Goal: Check status: Check status

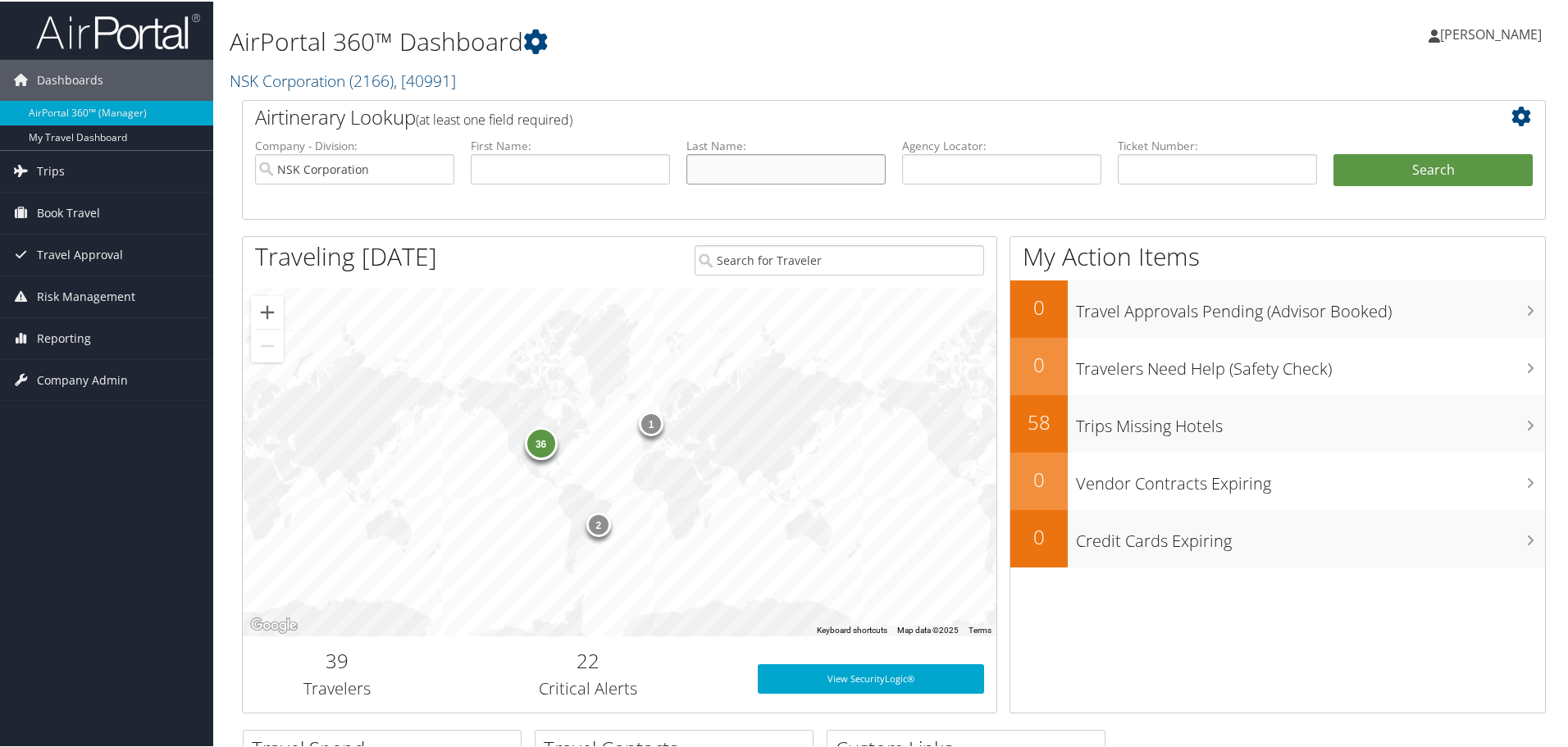
click at [780, 161] on input "text" at bounding box center [786, 167] width 199 height 31
type input "[PERSON_NAME]"
click at [1380, 174] on button "Search" at bounding box center [1432, 168] width 199 height 32
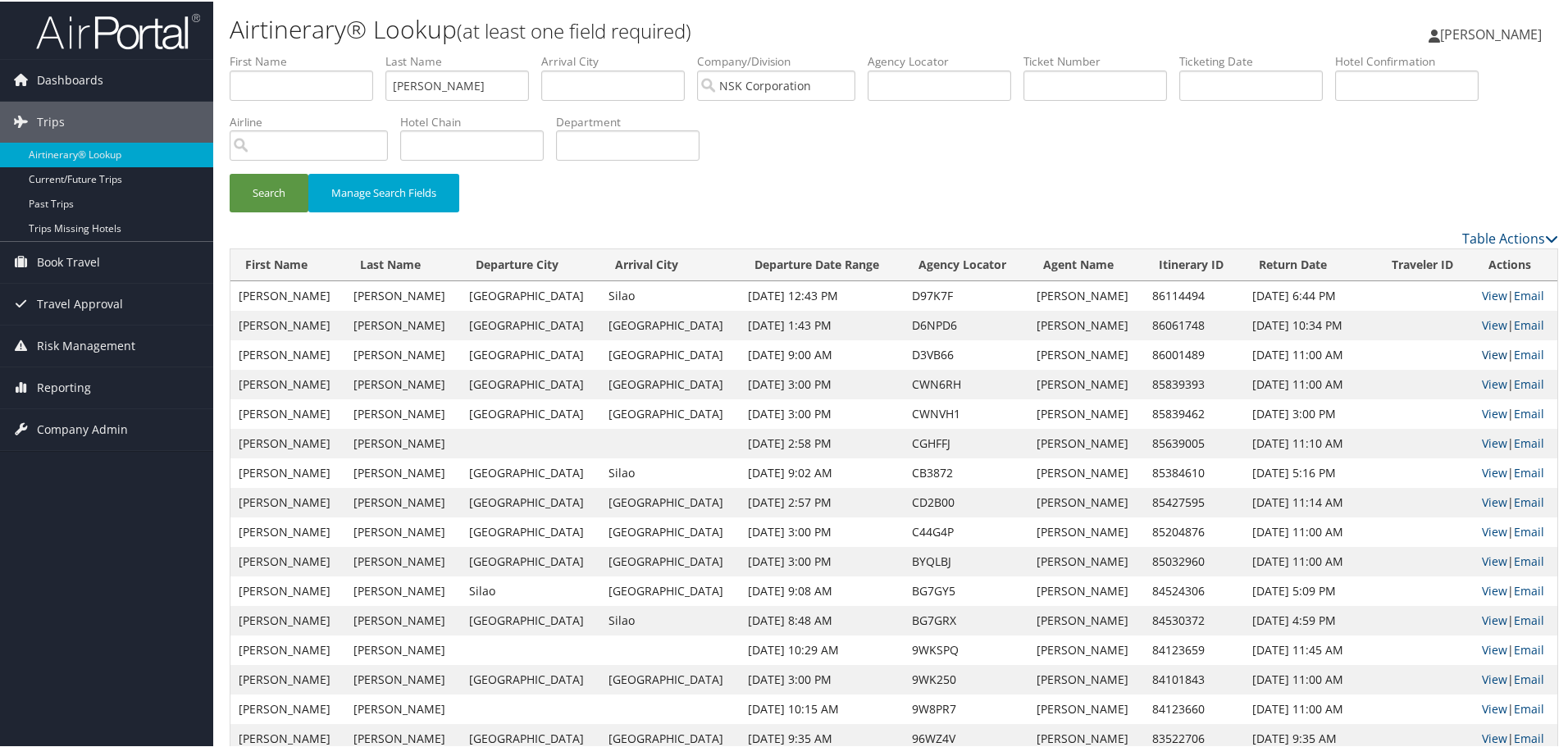
click at [1482, 357] on link "View" at bounding box center [1494, 353] width 25 height 16
drag, startPoint x: 448, startPoint y: 82, endPoint x: 270, endPoint y: 57, distance: 179.7
click at [270, 52] on ul "First Name Last Name miller Departure City Arrival City Company/Division NSK Co…" at bounding box center [894, 52] width 1329 height 0
click at [230, 172] on button "Search" at bounding box center [269, 191] width 79 height 39
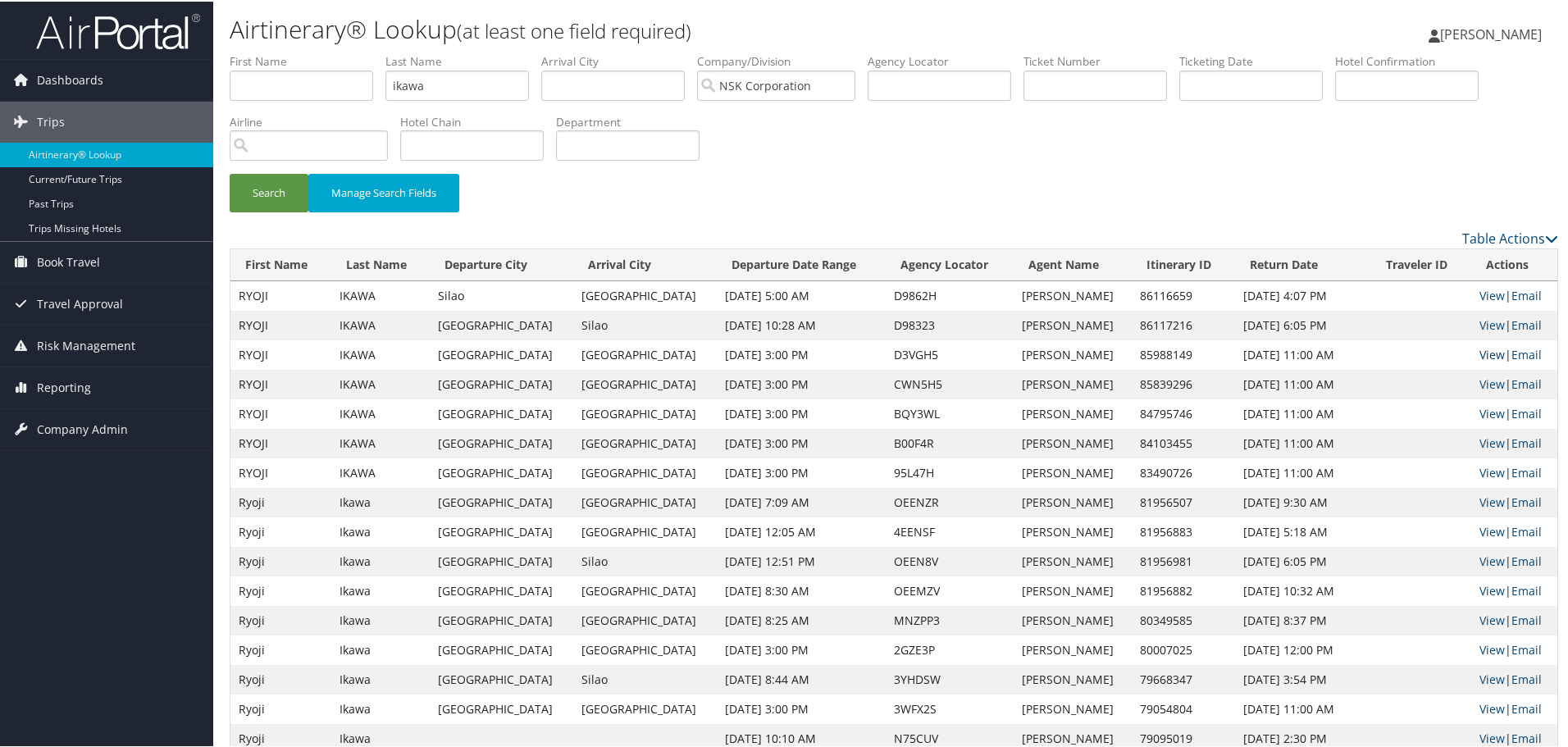
click at [1479, 352] on link "View" at bounding box center [1492, 353] width 25 height 16
drag, startPoint x: 467, startPoint y: 87, endPoint x: 322, endPoint y: 80, distance: 145.2
click at [322, 52] on ul "First Name Last Name ikawa Departure City Arrival City Company/Division NSK Cor…" at bounding box center [894, 52] width 1329 height 0
click at [256, 196] on button "Search" at bounding box center [269, 191] width 79 height 39
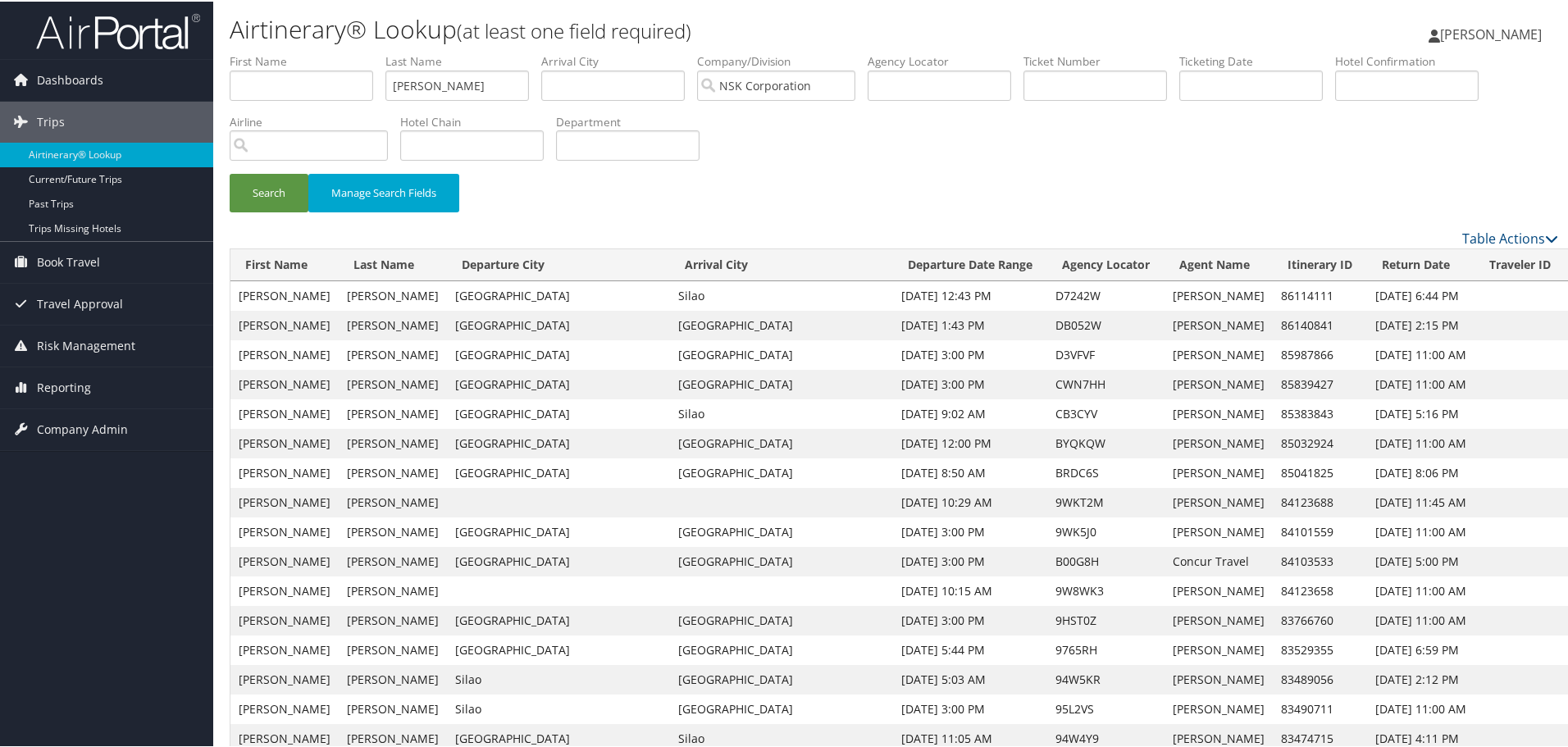
click at [1573, 355] on link "View" at bounding box center [1586, 353] width 25 height 16
drag, startPoint x: 461, startPoint y: 86, endPoint x: 340, endPoint y: 81, distance: 121.1
click at [340, 52] on ul "First Name Last Name dempsey Departure City Arrival City Company/Division NSK C…" at bounding box center [894, 52] width 1329 height 0
click at [276, 195] on button "Search" at bounding box center [269, 191] width 79 height 39
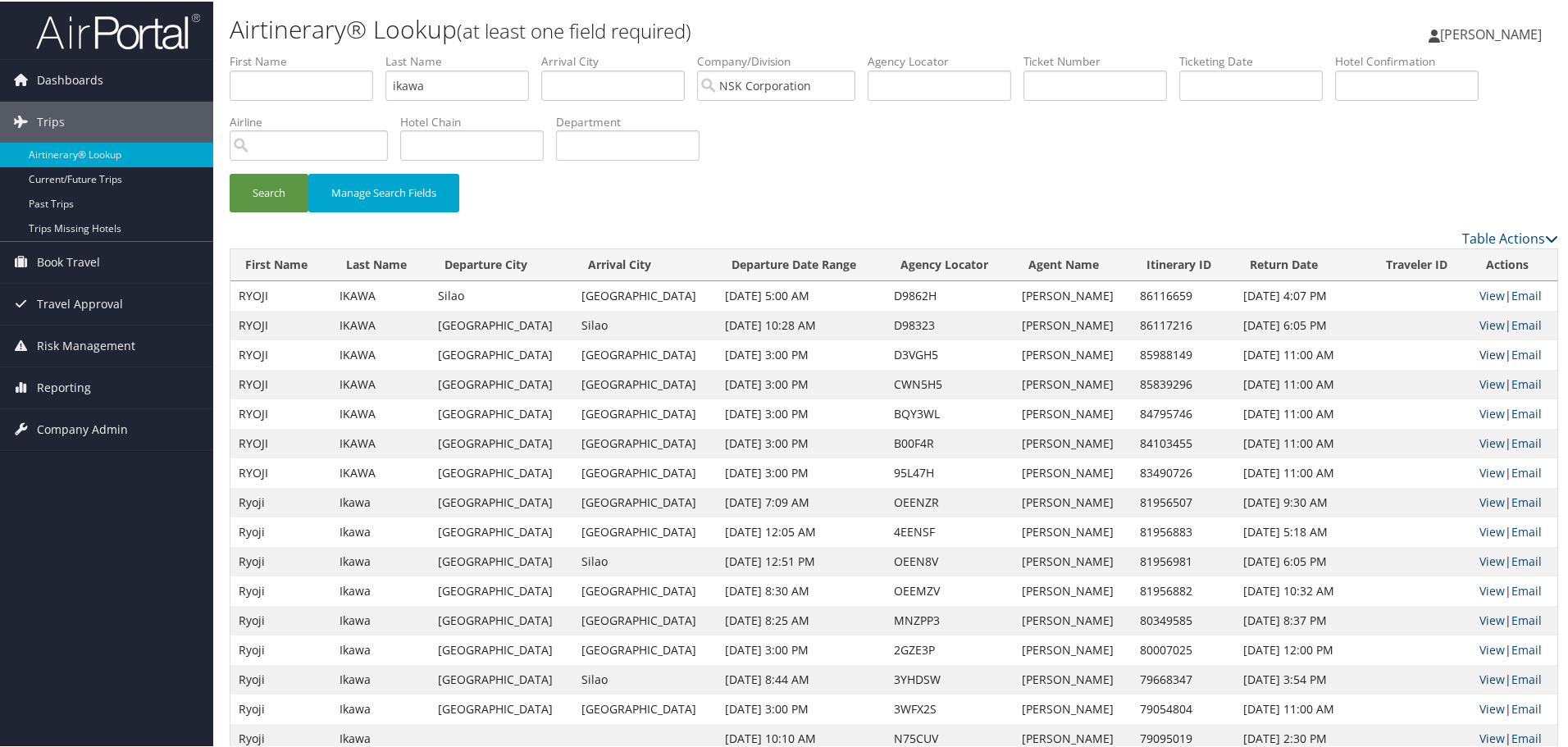
click at [1486, 352] on link "View" at bounding box center [1492, 353] width 25 height 16
drag, startPoint x: 463, startPoint y: 86, endPoint x: 232, endPoint y: 73, distance: 231.4
click at [232, 52] on ul "First Name Last Name ikawa Departure City Arrival City Company/Division NSK Cor…" at bounding box center [894, 52] width 1329 height 0
type input "[PERSON_NAME]"
click at [278, 189] on button "Search" at bounding box center [269, 191] width 79 height 39
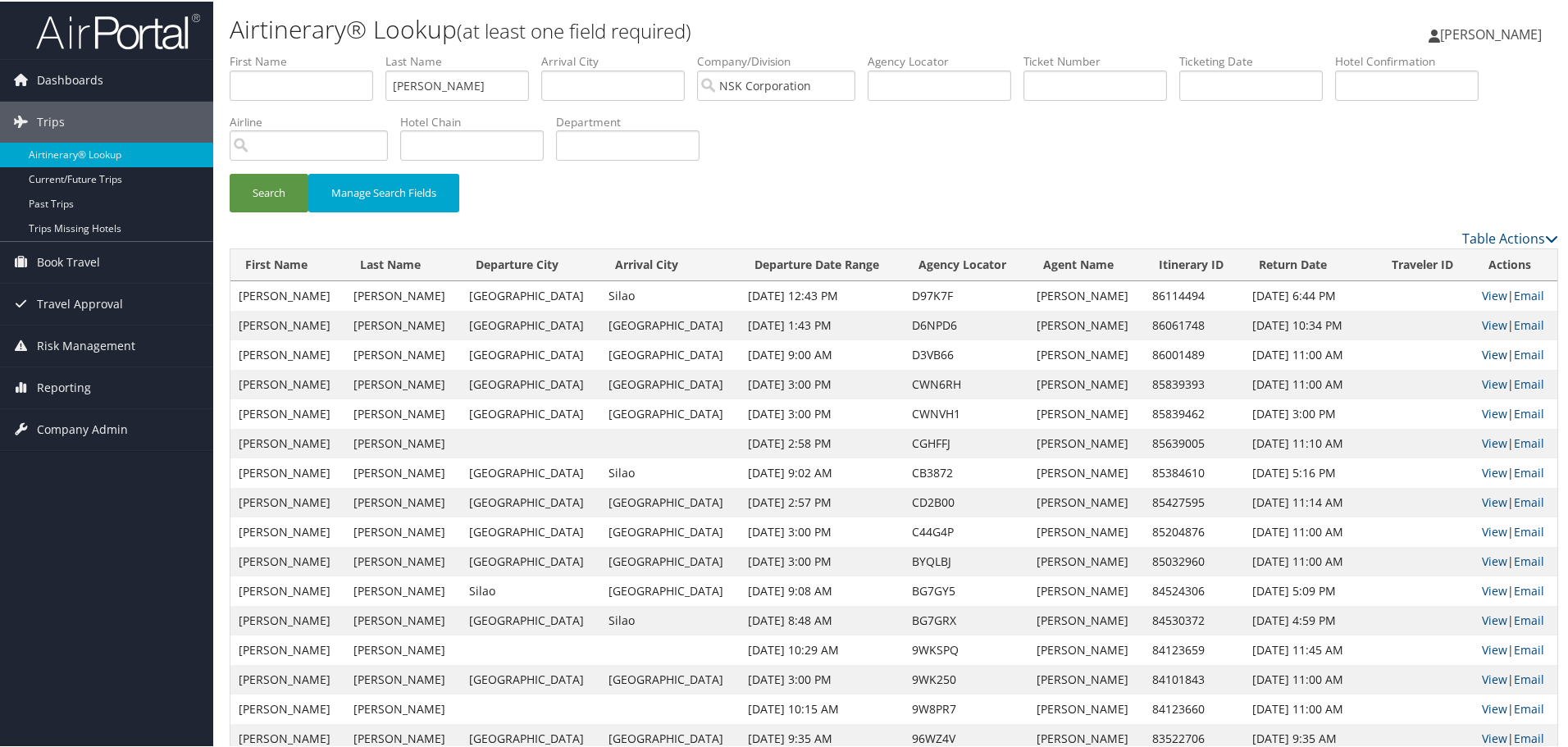
click at [1482, 355] on link "View" at bounding box center [1494, 353] width 25 height 16
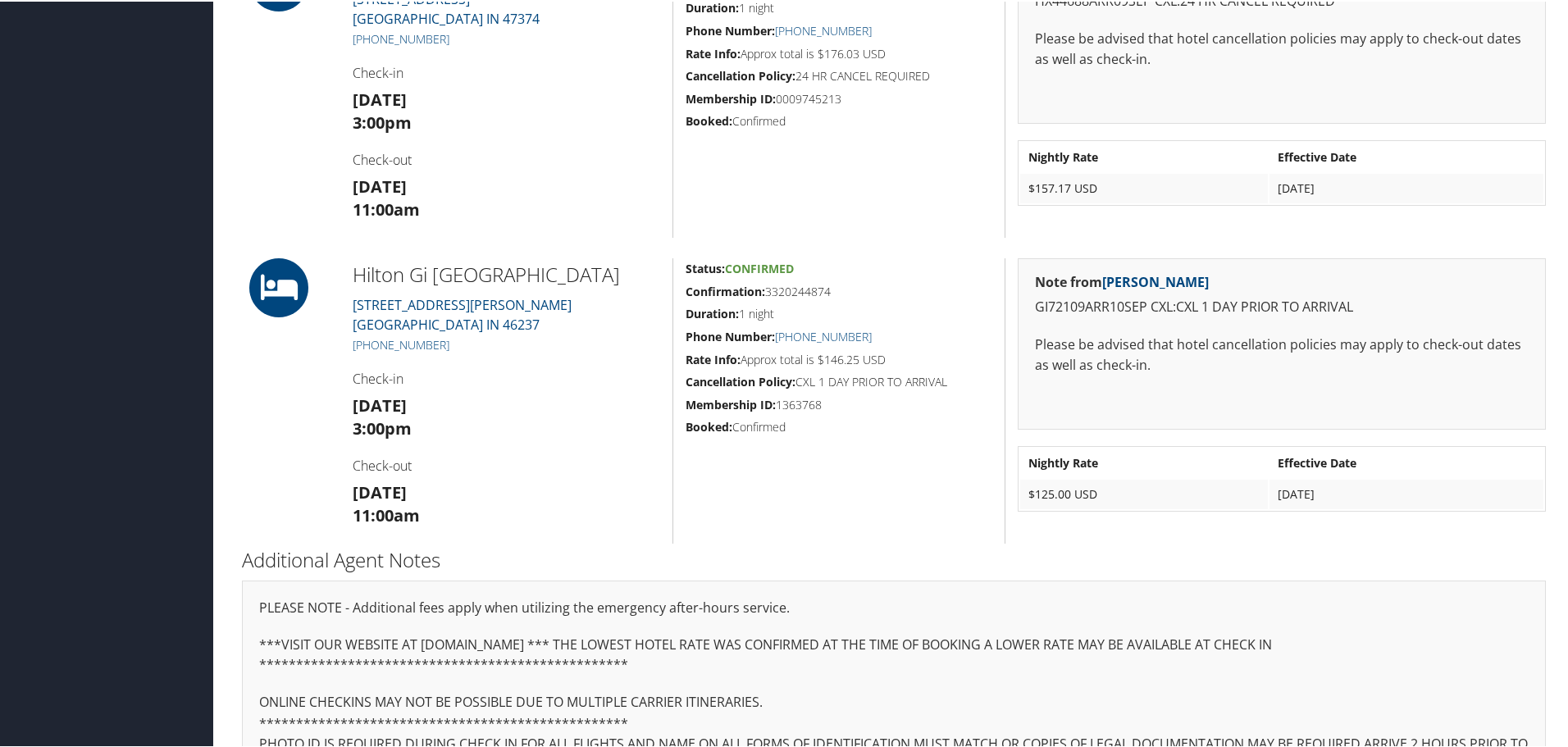
scroll to position [550, 0]
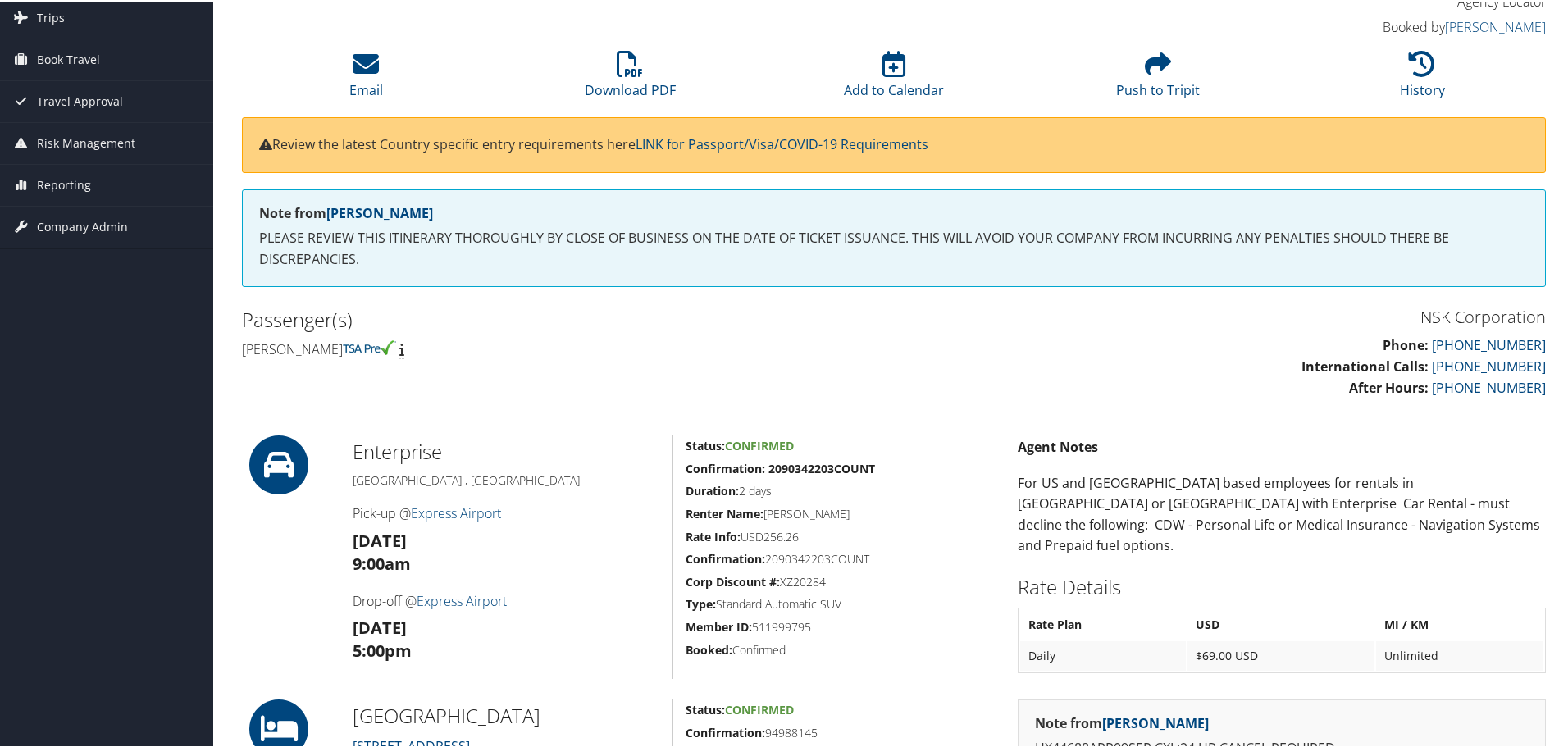
scroll to position [164, 0]
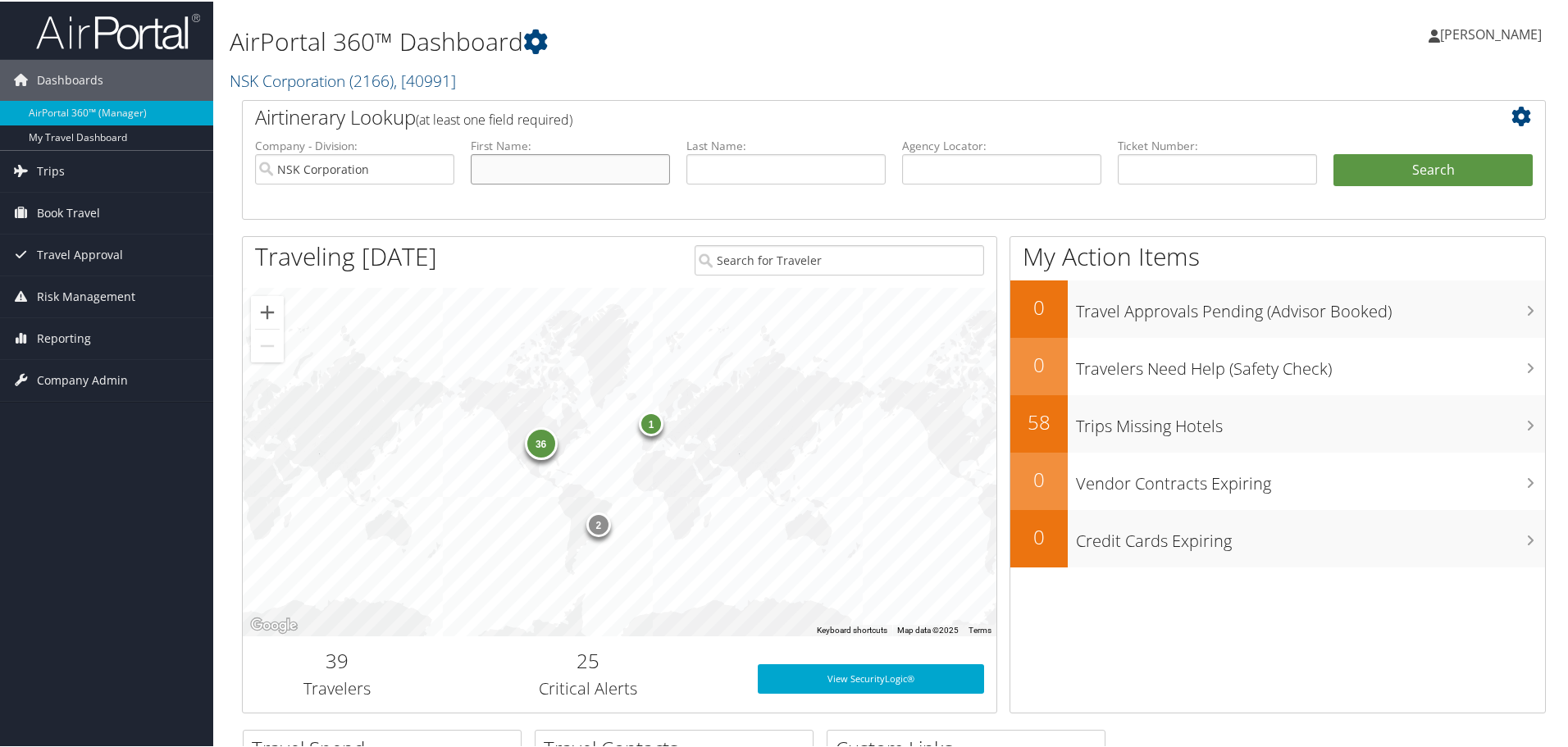
click at [576, 162] on input "text" at bounding box center [570, 167] width 199 height 31
type input "miller"
click at [1333, 153] on button "Search" at bounding box center [1432, 168] width 199 height 32
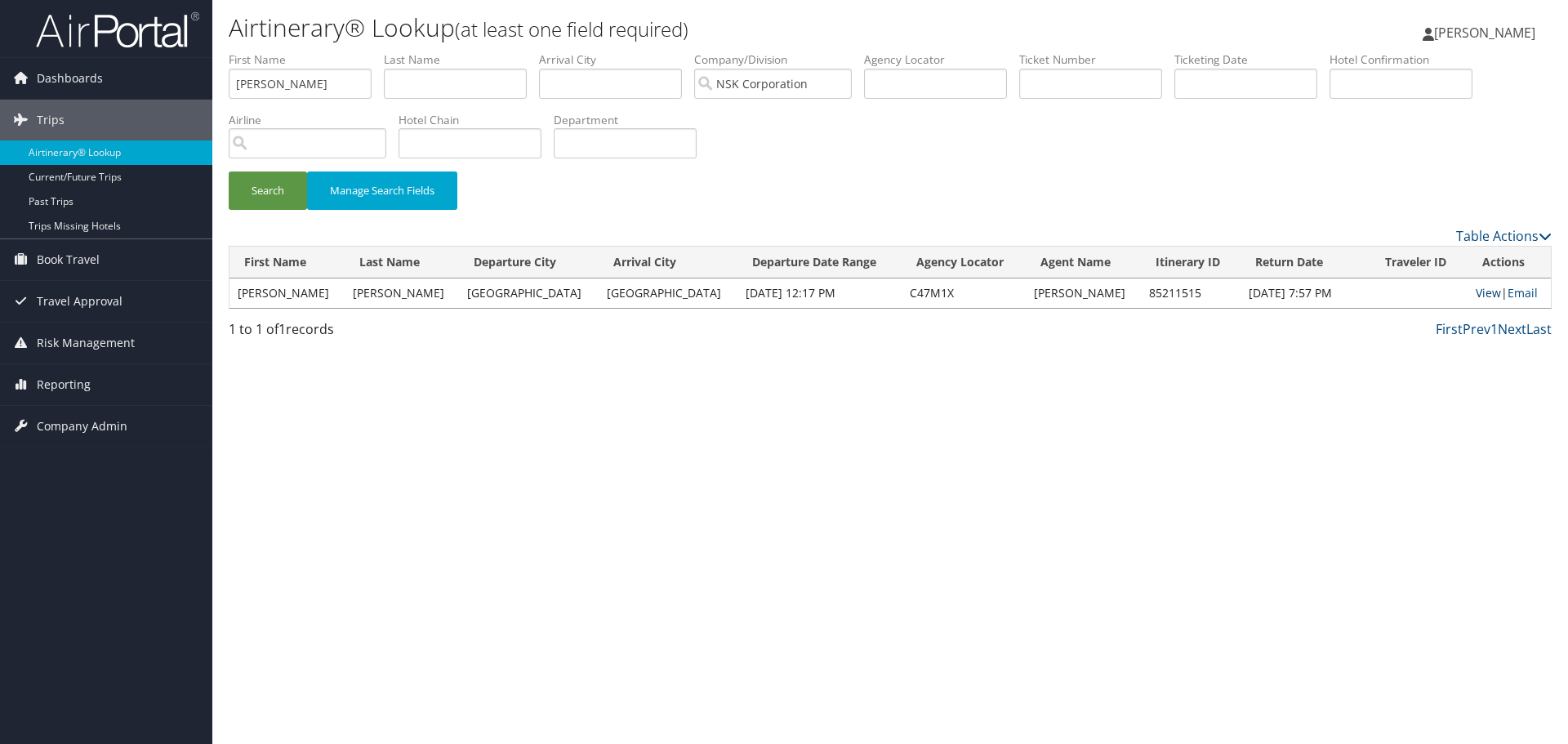
click at [1479, 296] on link "View" at bounding box center [1489, 293] width 25 height 16
click at [450, 86] on input "text" at bounding box center [456, 84] width 143 height 31
type input "miller"
click at [229, 171] on button "Search" at bounding box center [268, 190] width 79 height 38
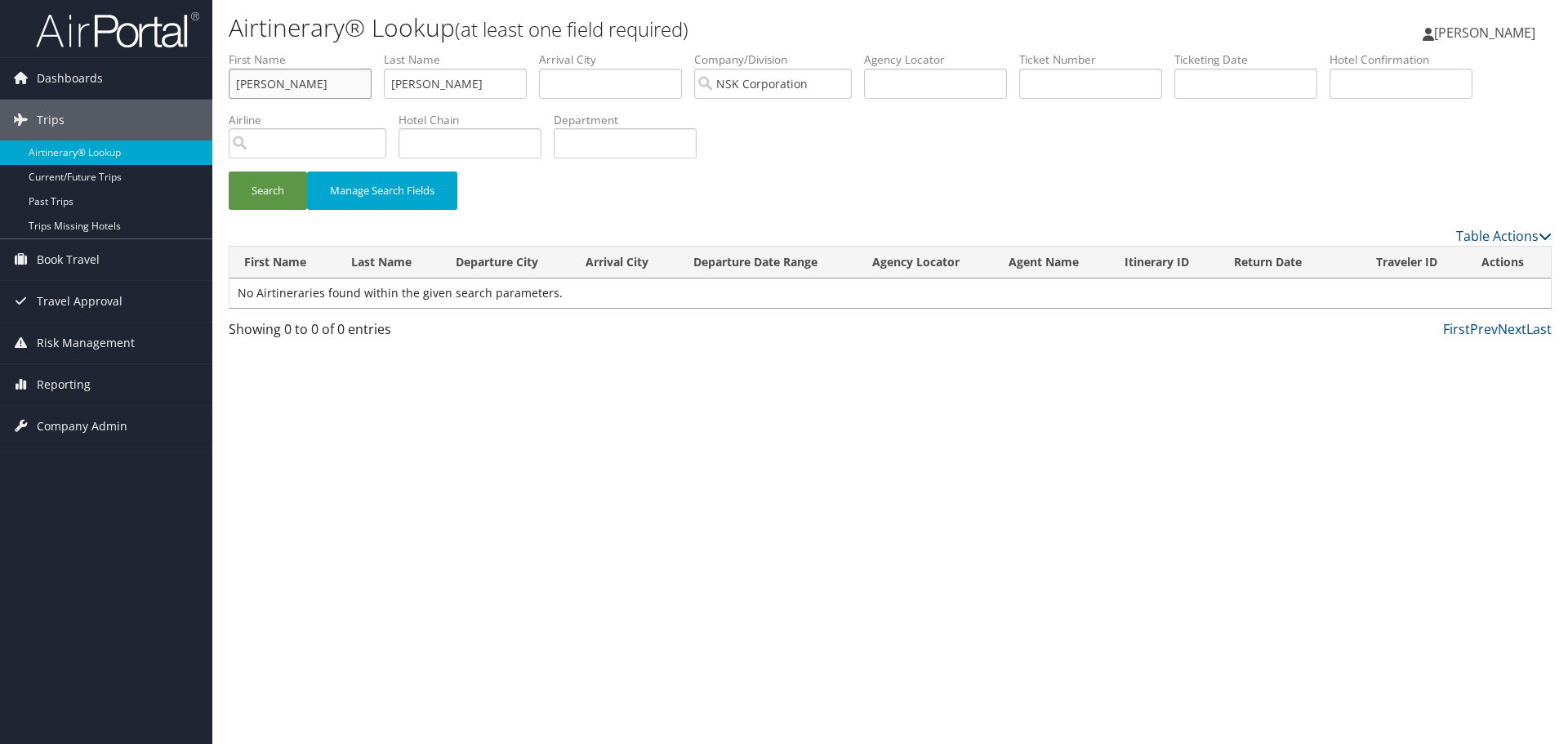
click at [316, 94] on input "miller" at bounding box center [300, 84] width 143 height 31
click at [314, 89] on input "miller" at bounding box center [300, 84] width 143 height 31
click at [307, 89] on input "miller" at bounding box center [300, 84] width 143 height 31
type input "m"
click at [271, 189] on button "Search" at bounding box center [268, 190] width 79 height 38
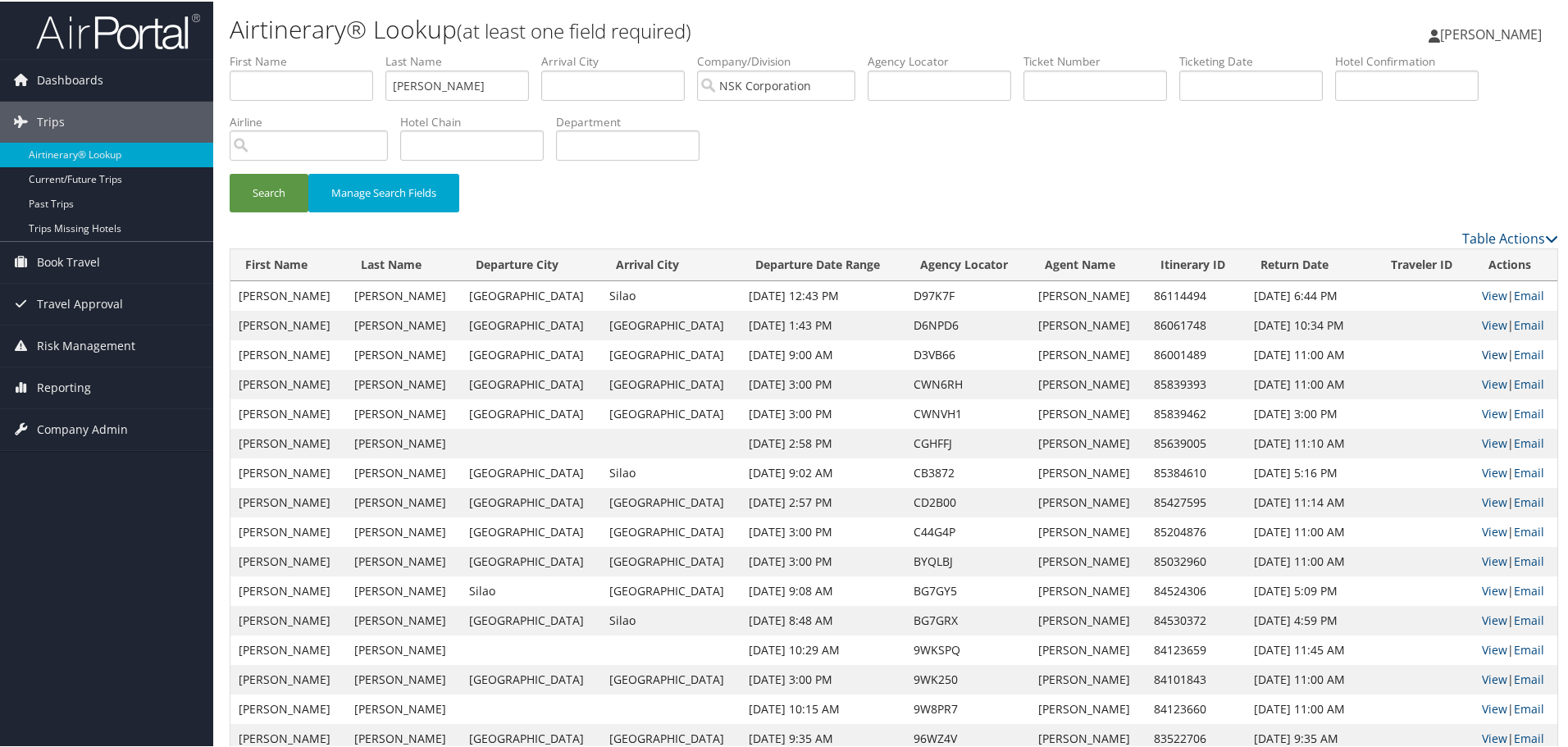
click at [1482, 348] on link "View" at bounding box center [1494, 353] width 25 height 16
